Goal: Check status: Check status

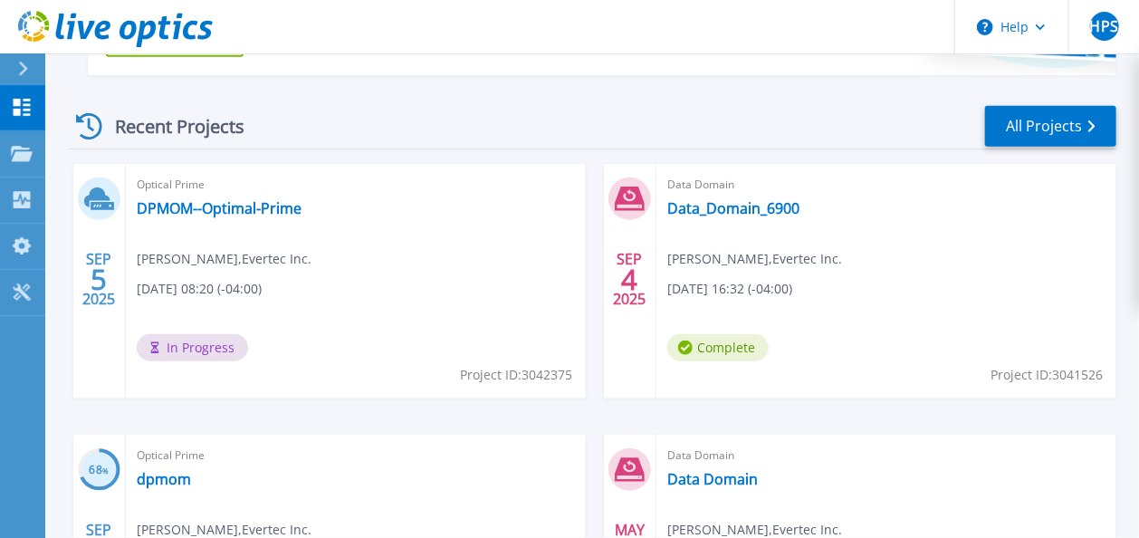
scroll to position [254, 0]
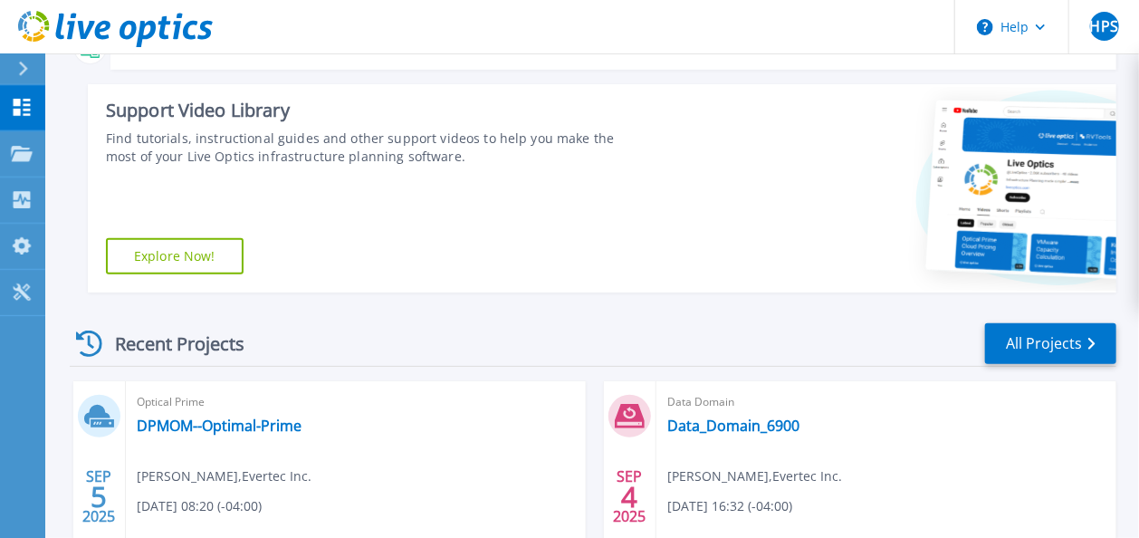
click at [170, 340] on div "Recent Projects" at bounding box center [169, 343] width 199 height 44
click at [91, 340] on icon at bounding box center [89, 343] width 26 height 26
click at [1056, 348] on link "All Projects" at bounding box center [1050, 343] width 131 height 41
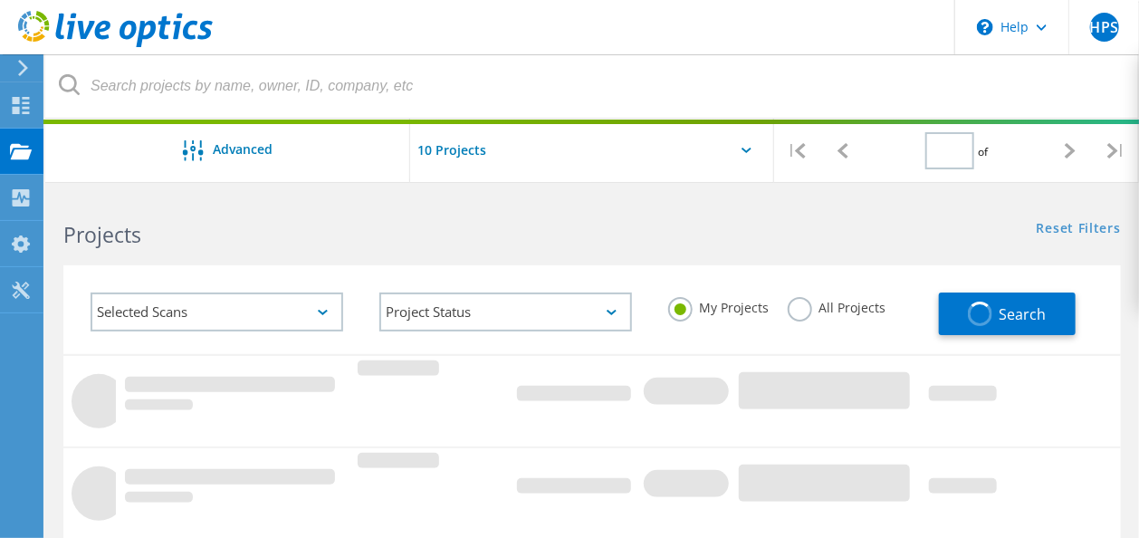
type input "1"
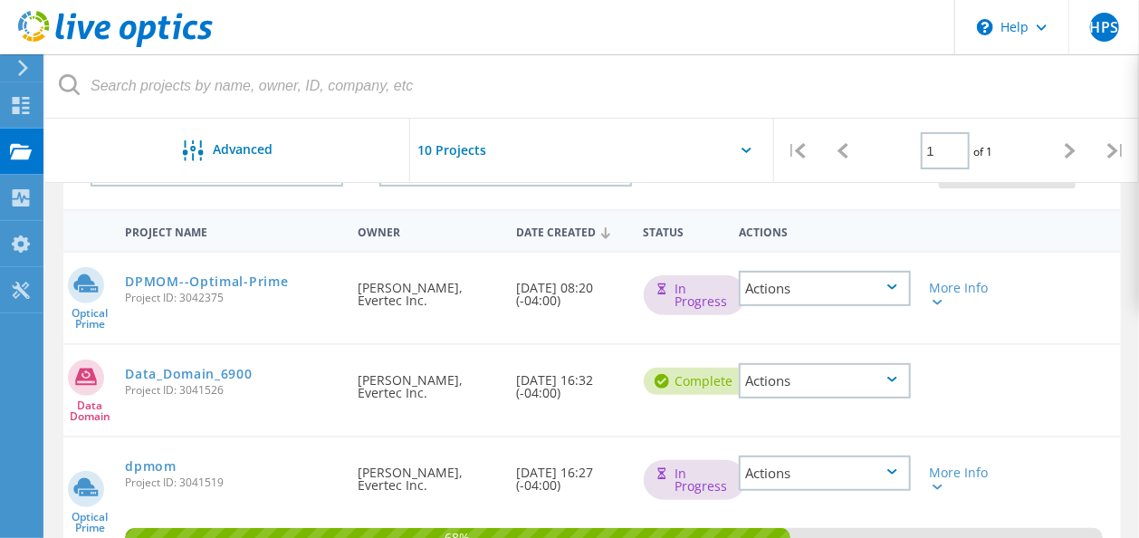
scroll to position [290, 0]
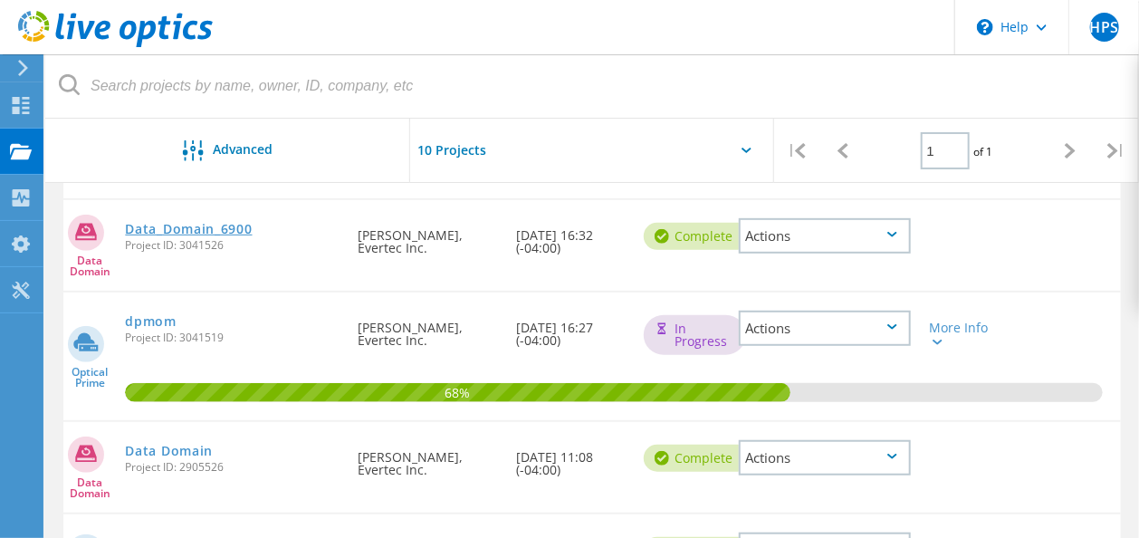
click at [185, 226] on link "Data_Domain_6900" at bounding box center [188, 229] width 127 height 13
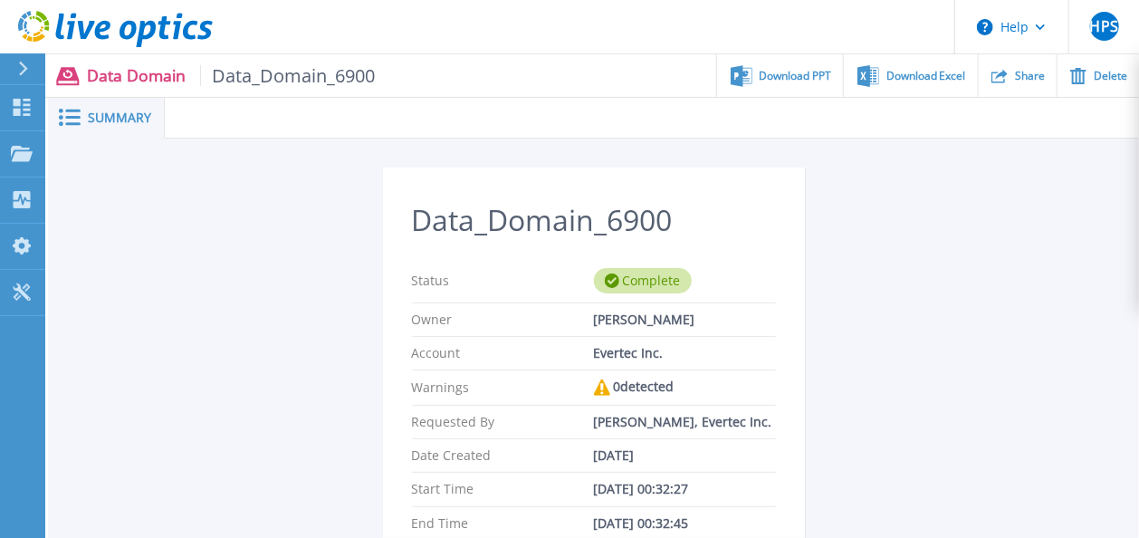
click at [321, 80] on span "Data_Domain_6900" at bounding box center [288, 75] width 176 height 21
click at [605, 350] on div "Evertec Inc." at bounding box center [685, 353] width 182 height 14
click at [621, 429] on div "[PERSON_NAME], Evertec Inc." at bounding box center [685, 422] width 182 height 14
drag, startPoint x: 621, startPoint y: 438, endPoint x: 620, endPoint y: 471, distance: 32.6
click at [620, 463] on div "[DATE]" at bounding box center [685, 455] width 182 height 14
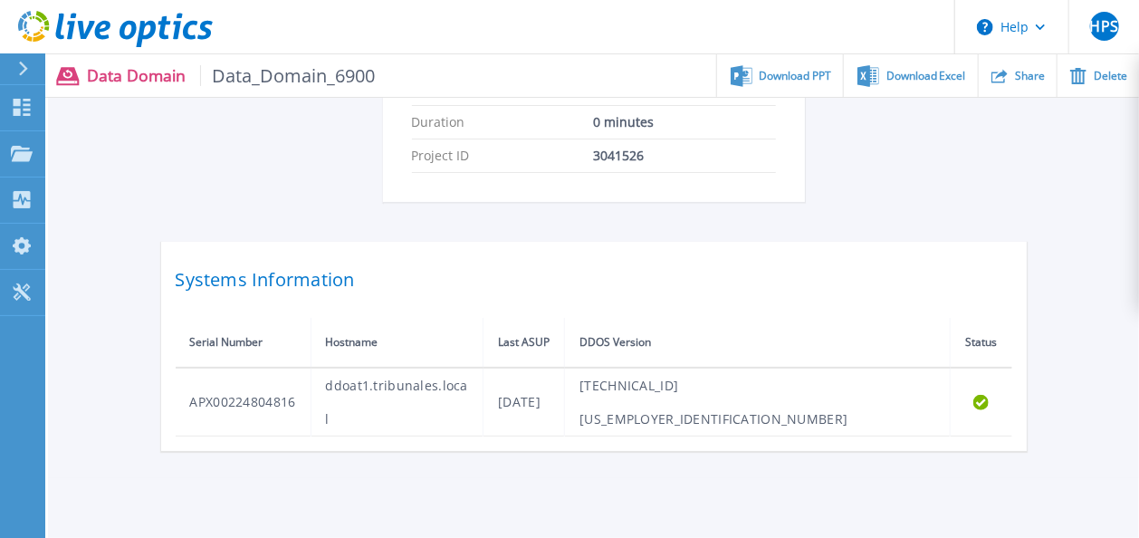
scroll to position [478, 0]
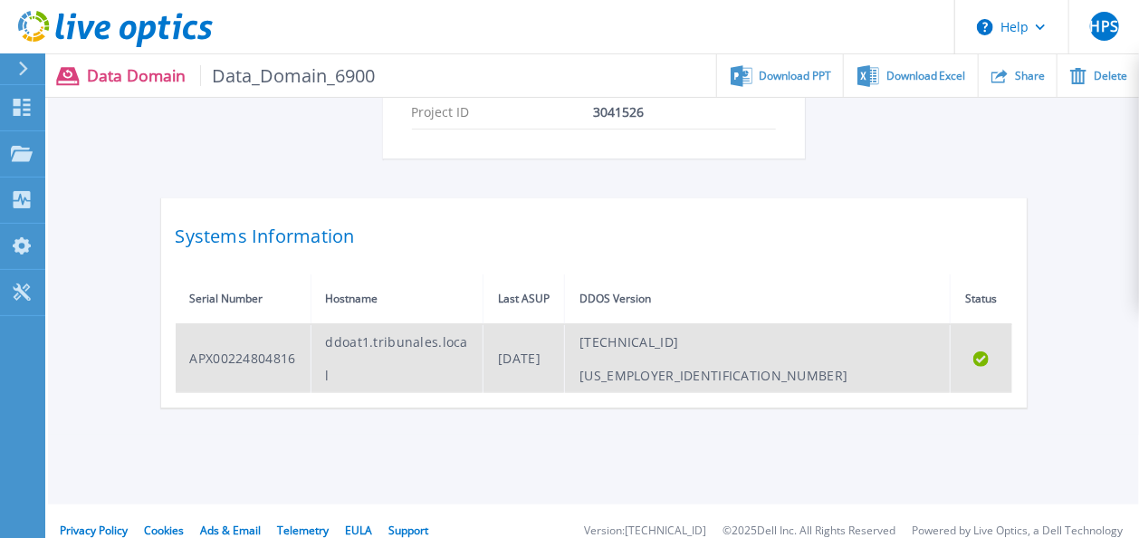
click at [342, 362] on td "ddoat1.tribunales.local" at bounding box center [397, 358] width 173 height 69
click at [262, 359] on td "APX00224804816" at bounding box center [244, 358] width 136 height 69
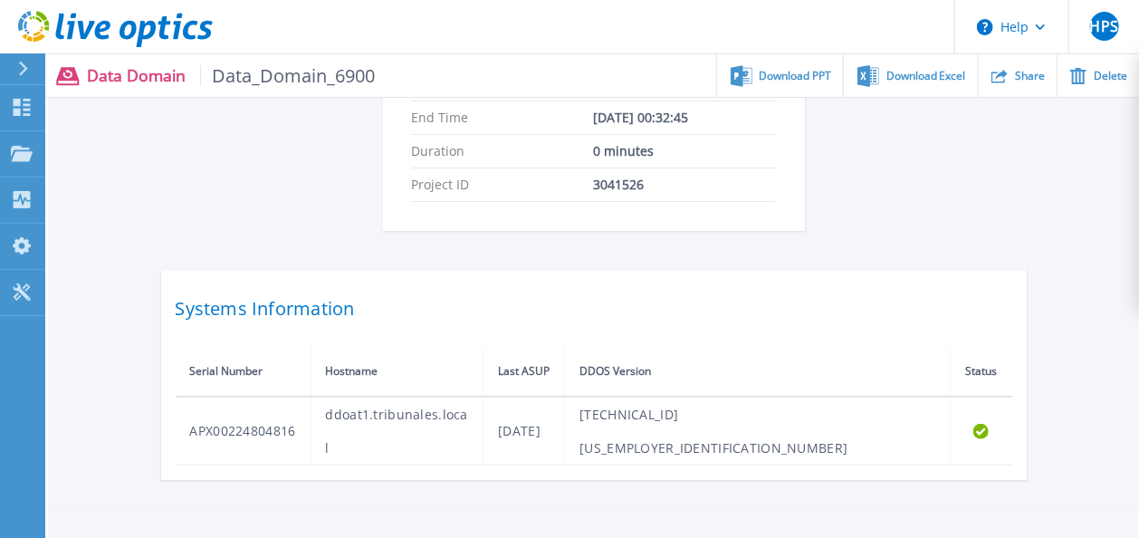
scroll to position [261, 0]
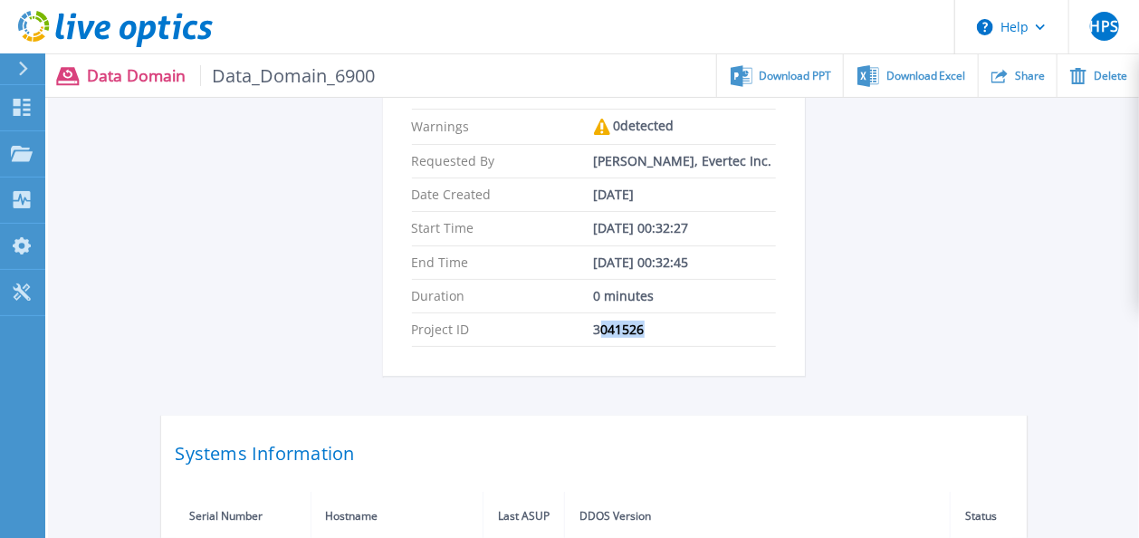
drag, startPoint x: 644, startPoint y: 347, endPoint x: 598, endPoint y: 344, distance: 46.3
click at [598, 337] on div "3041526" at bounding box center [685, 329] width 182 height 14
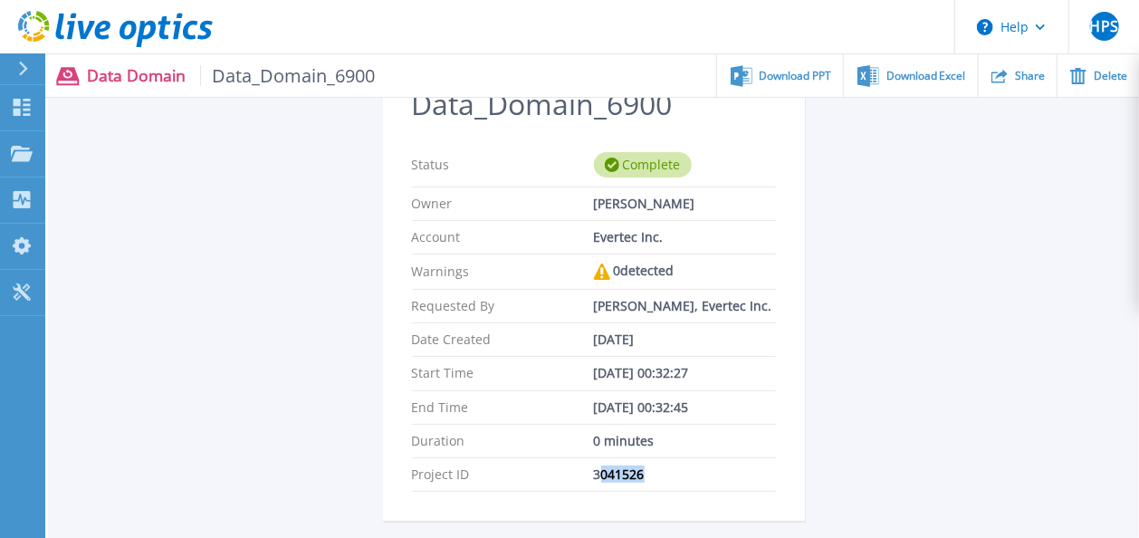
scroll to position [0, 0]
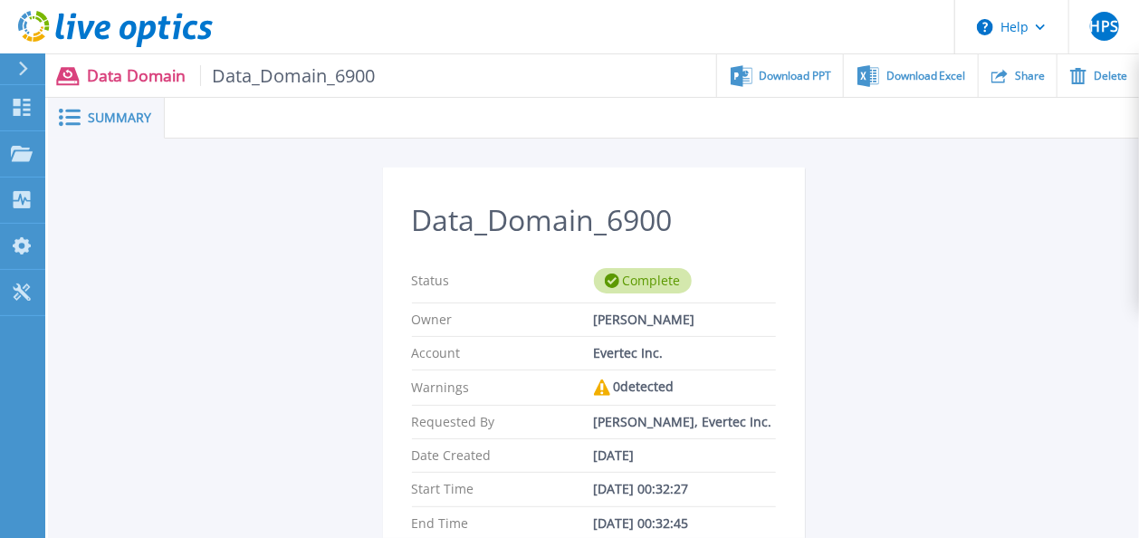
click at [602, 324] on div "[PERSON_NAME]" at bounding box center [685, 319] width 182 height 14
click at [366, 56] on div "Data Domain Data_Domain_6900 Download PPT Download Excel Share Delete" at bounding box center [592, 75] width 1094 height 43
click at [24, 63] on icon at bounding box center [23, 69] width 10 height 14
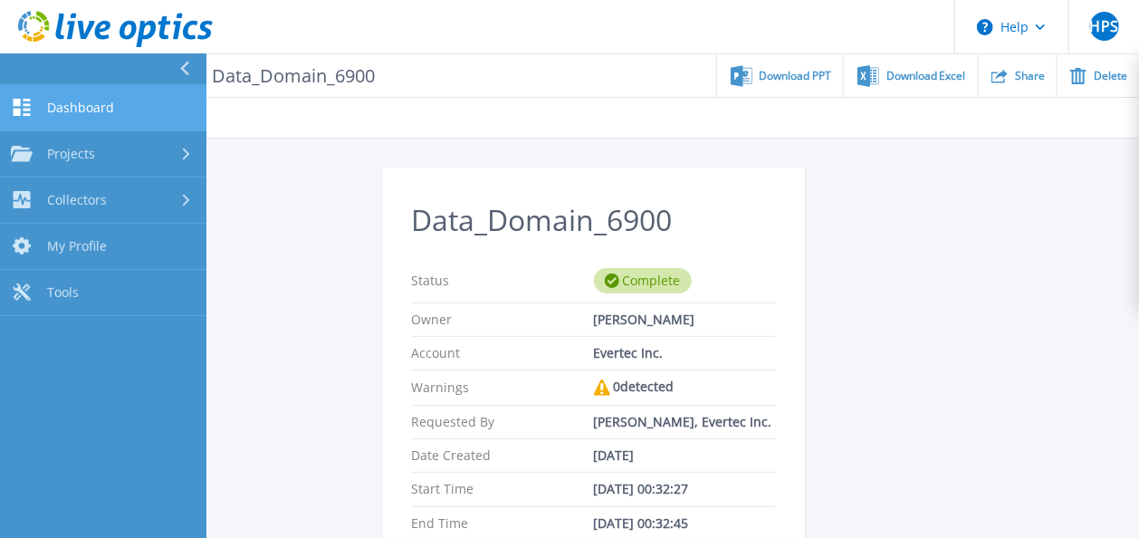
click at [91, 111] on span "Dashboard" at bounding box center [80, 108] width 67 height 16
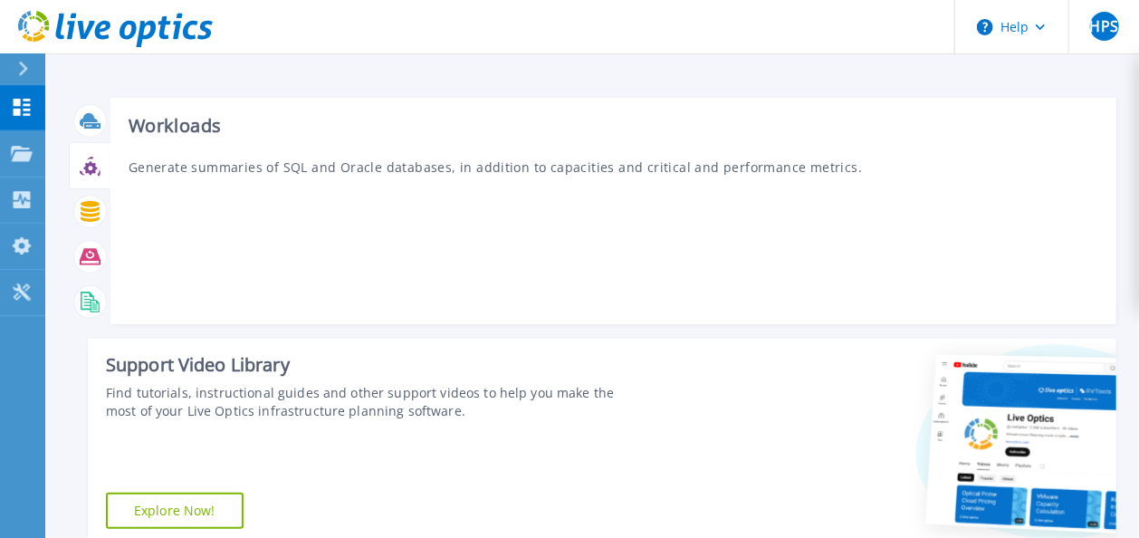
click at [96, 180] on div at bounding box center [90, 166] width 32 height 32
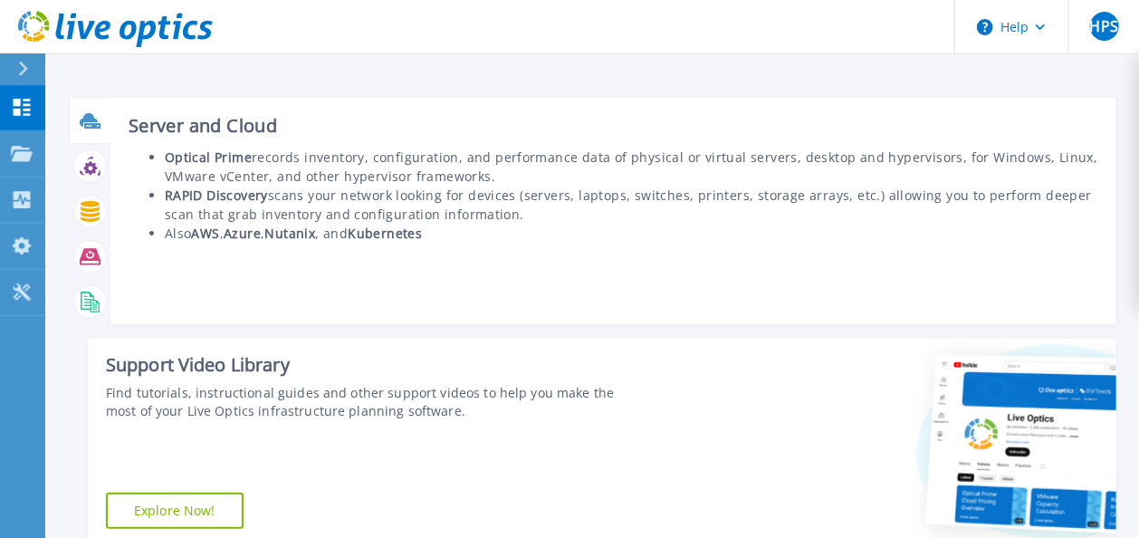
click at [95, 118] on icon at bounding box center [90, 120] width 21 height 21
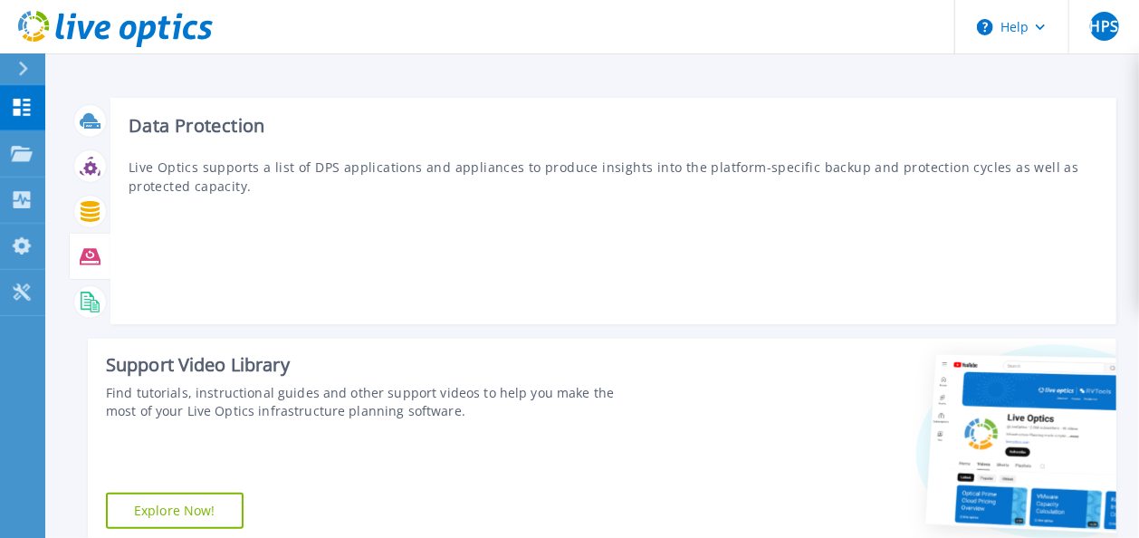
click at [94, 264] on icon at bounding box center [90, 256] width 21 height 21
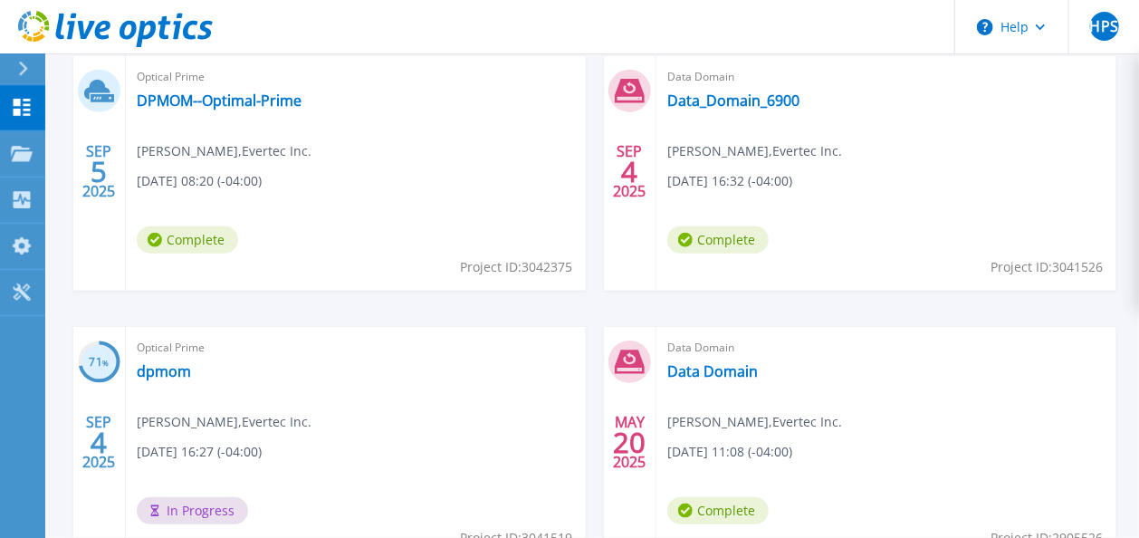
scroll to position [724, 0]
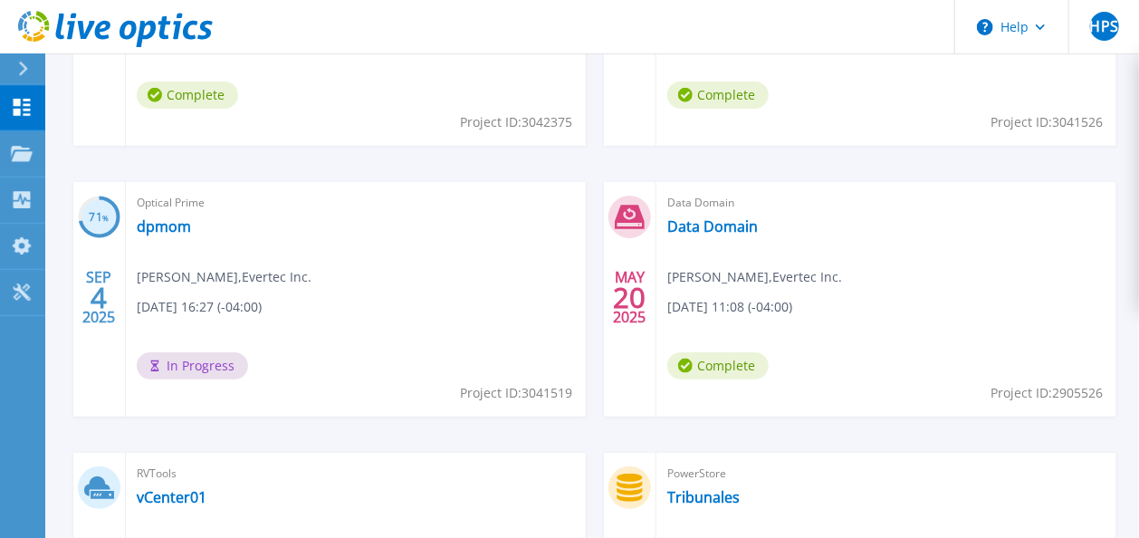
click at [141, 275] on span "Henry Pimentel Suárez , Evertec Inc." at bounding box center [224, 277] width 175 height 20
drag, startPoint x: 138, startPoint y: 275, endPoint x: 269, endPoint y: 278, distance: 131.3
click at [269, 278] on span "Henry Pimentel Suárez , Evertec Inc." at bounding box center [224, 277] width 175 height 20
drag, startPoint x: 269, startPoint y: 278, endPoint x: 345, endPoint y: 354, distance: 107.6
click at [345, 354] on div "Optical Prime dpmom Henry Pimentel Suárez , Evertec Inc. 09/04/2025, 16:27 (-04…" at bounding box center [356, 299] width 460 height 235
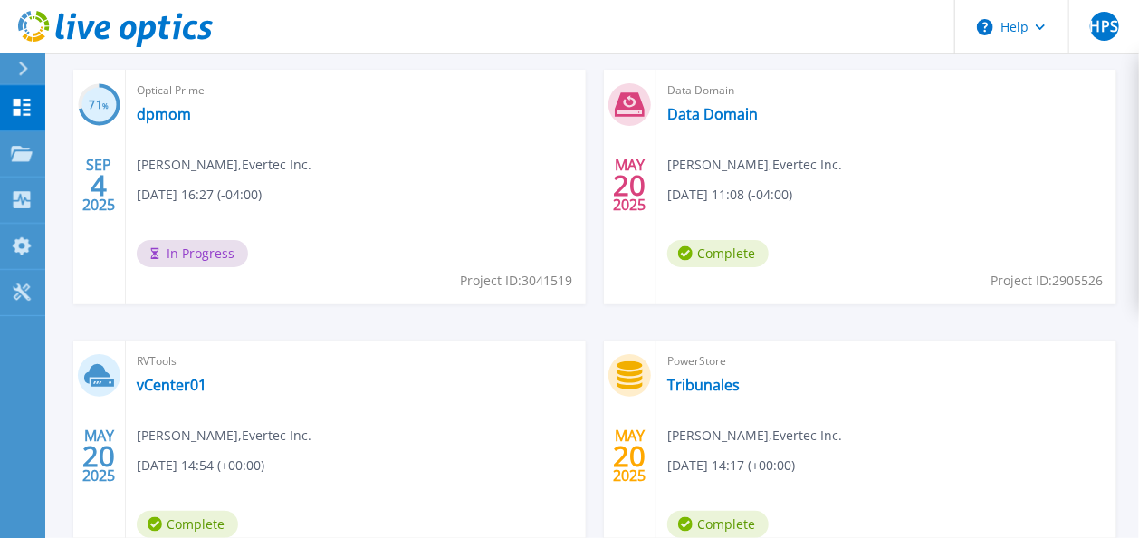
scroll to position [979, 0]
